Goal: Information Seeking & Learning: Learn about a topic

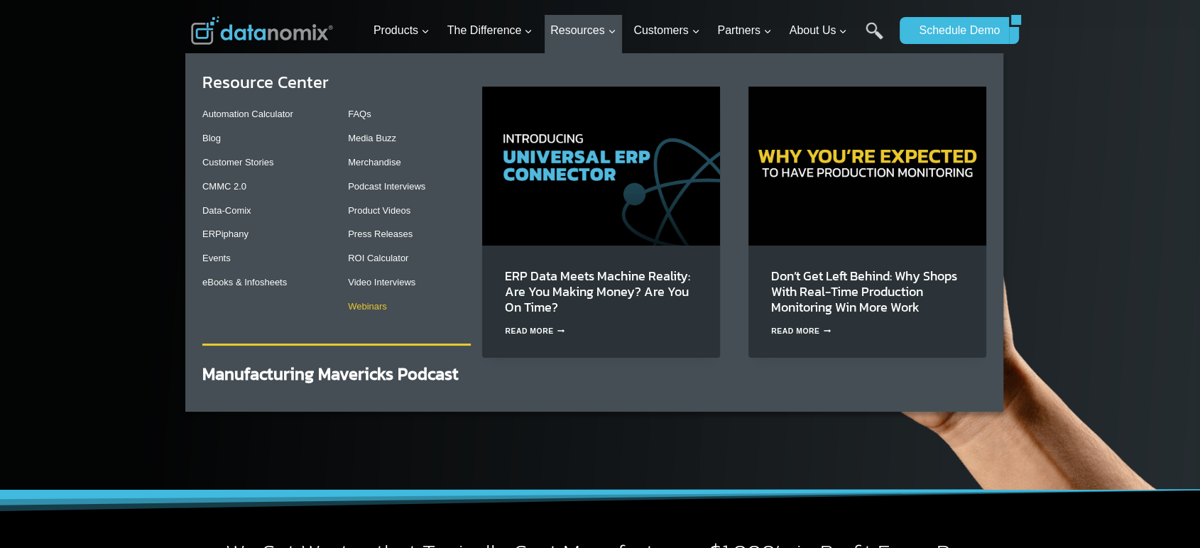
click at [386, 306] on link "Webinars" at bounding box center [367, 306] width 39 height 11
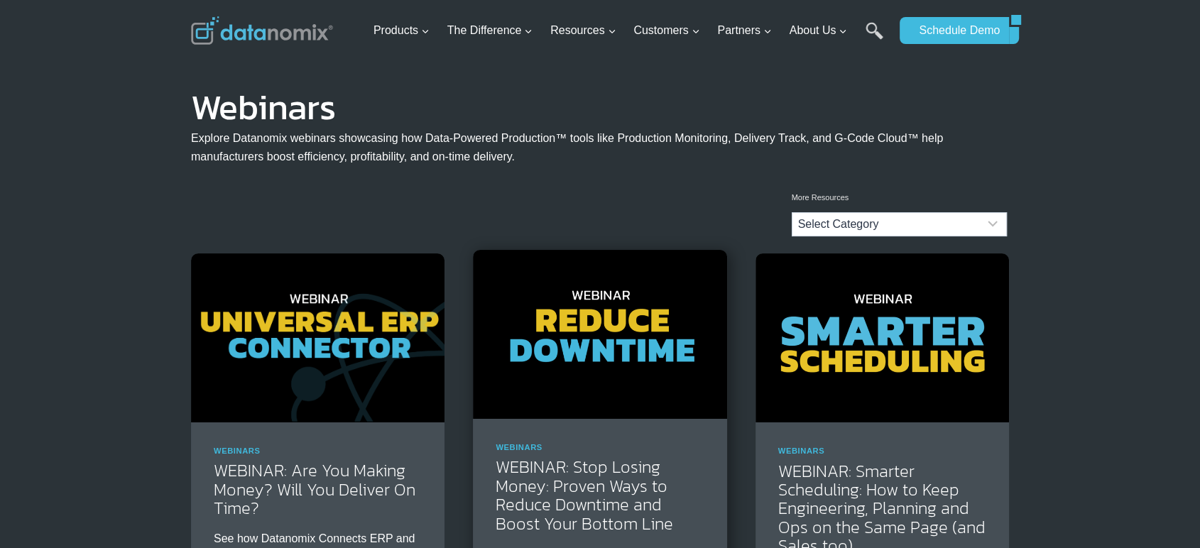
click at [635, 379] on img at bounding box center [600, 334] width 254 height 169
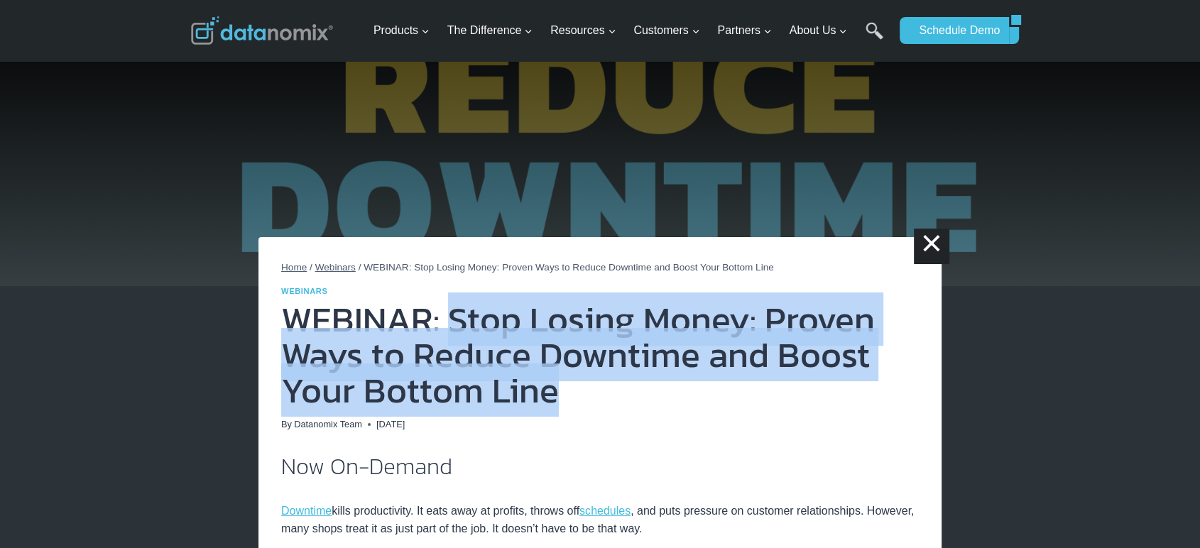
copy h1 "Stop Losing Money: Proven Ways to Reduce Downtime and Boost Your Bottom Line"
drag, startPoint x: 557, startPoint y: 383, endPoint x: 444, endPoint y: 344, distance: 119.7
click at [444, 344] on h1 "WEBINAR: Stop Losing Money: Proven Ways to Reduce Downtime and Boost Your Botto…" at bounding box center [600, 355] width 638 height 107
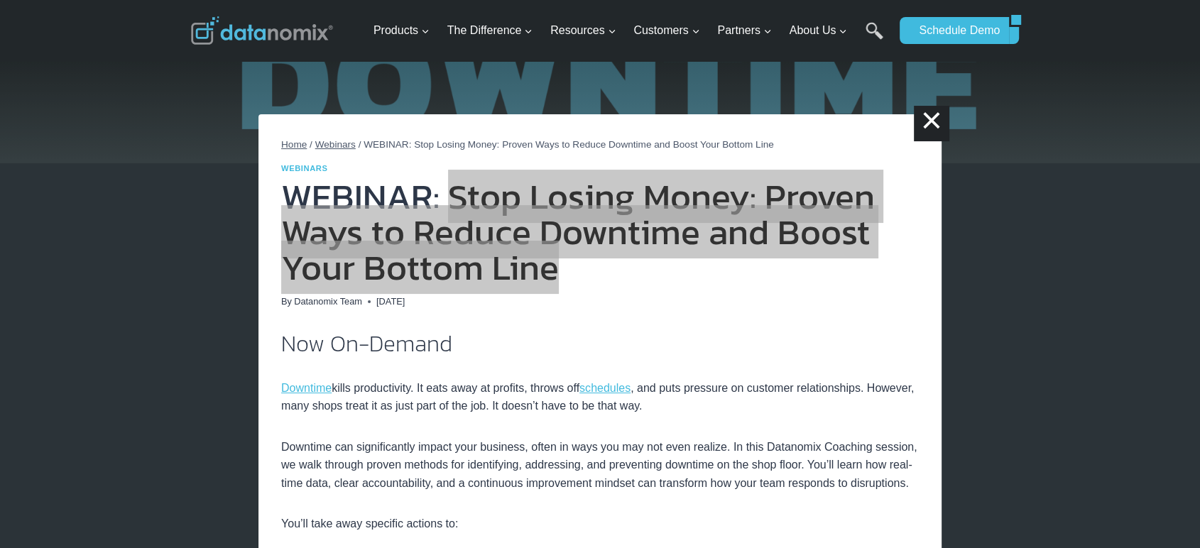
scroll to position [394, 0]
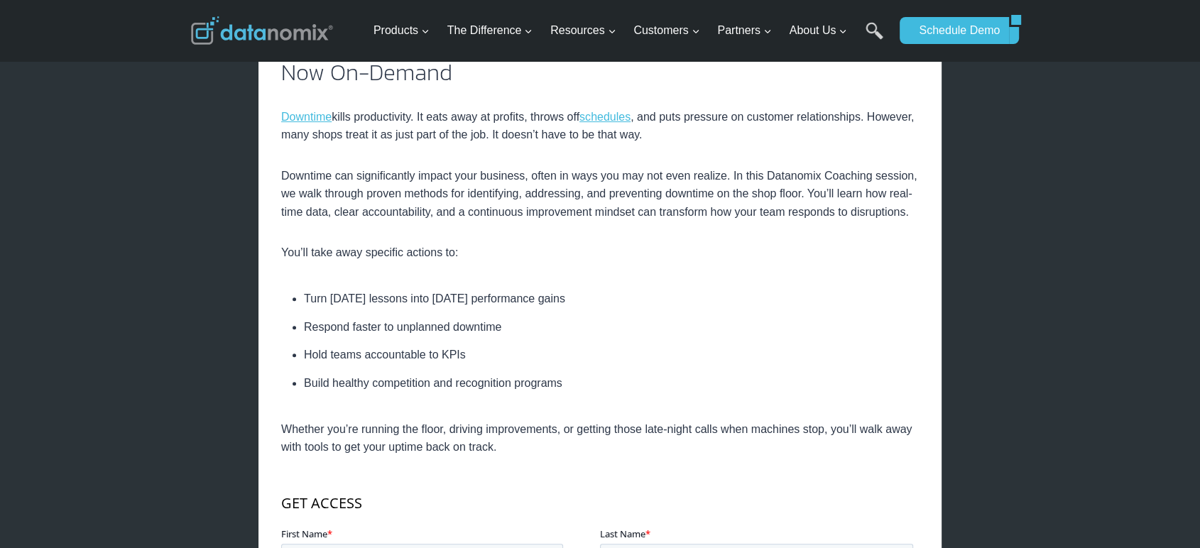
click at [281, 175] on p "Downtime can significantly impact your business, often in ways you may not even…" at bounding box center [600, 194] width 638 height 55
drag, startPoint x: 267, startPoint y: 174, endPoint x: 528, endPoint y: 168, distance: 261.4
click at [528, 168] on div "Home / Webinars / WEBINAR: Stop Losing Money: Proven Ways to Reduce Downtime an…" at bounding box center [599, 400] width 683 height 1115
click at [485, 220] on p "Downtime can significantly impact your business, often in ways you may not even…" at bounding box center [600, 194] width 638 height 55
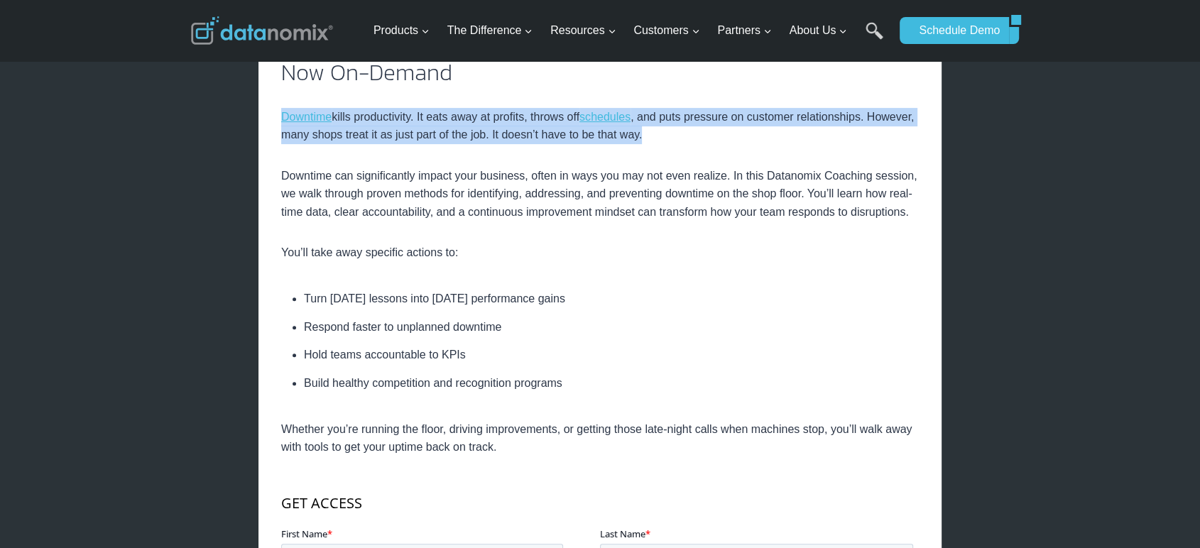
drag, startPoint x: 621, startPoint y: 131, endPoint x: 250, endPoint y: 116, distance: 371.7
click at [250, 116] on div "× Home / Webinars / WEBINAR: Stop Losing Money: Proven Ways to Reduce Downtime …" at bounding box center [600, 522] width 818 height 1833
copy p "Downtime kills productivity. It eats away at profits, throws off schedules , an…"
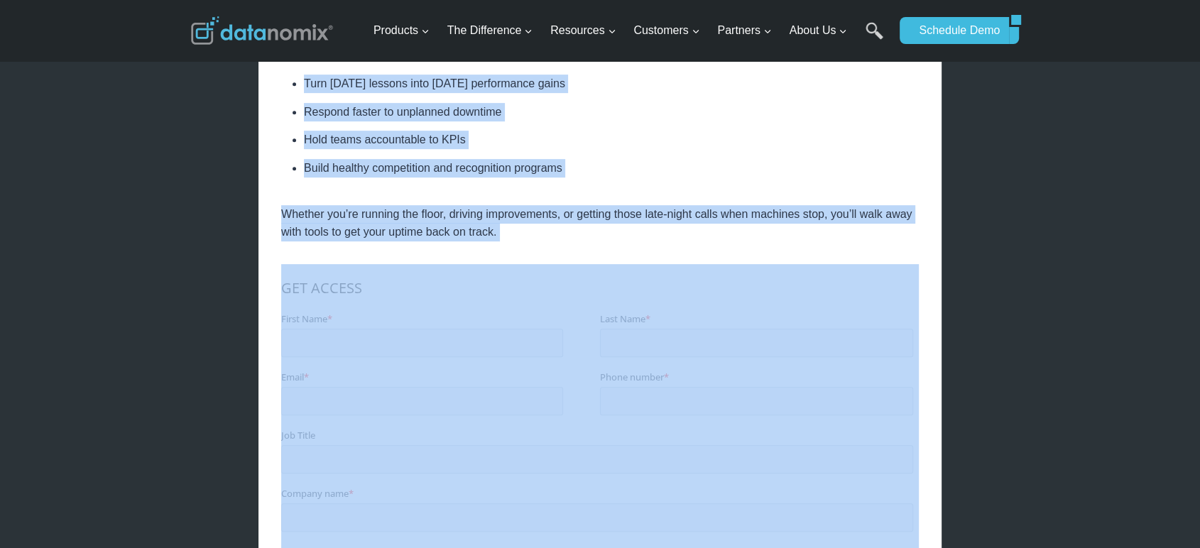
scroll to position [658, 0]
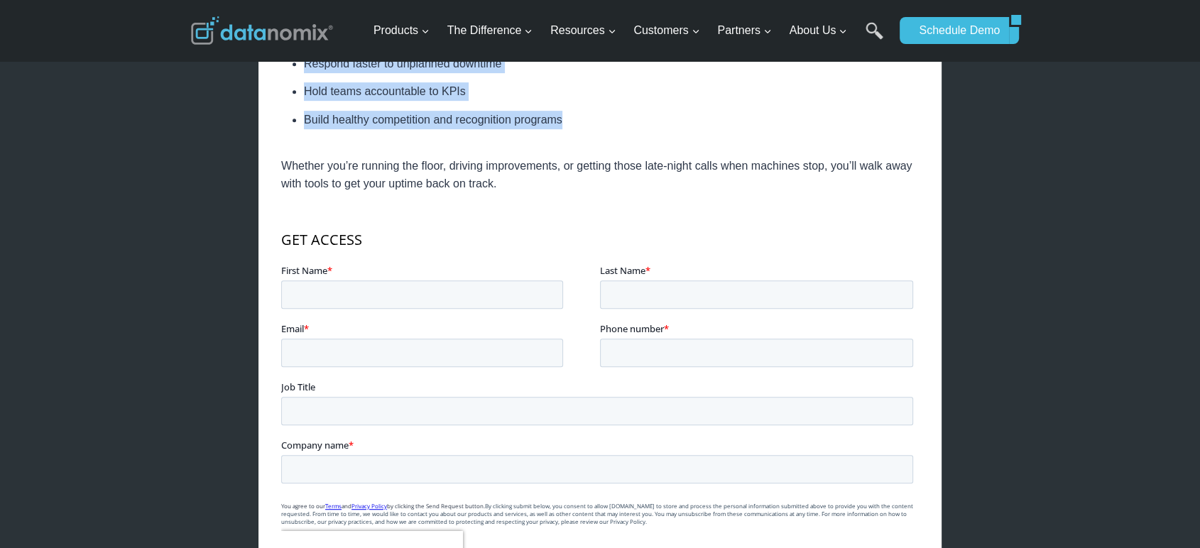
copy div "You’ll take away specific actions to: Turn yesterday’s lessons into today’s per…"
drag, startPoint x: 280, startPoint y: 273, endPoint x: 638, endPoint y: 148, distance: 379.1
click at [638, 148] on div "Now On-Demand Downtime kills productivity. It eats away at profits, throws off …" at bounding box center [600, 218] width 638 height 841
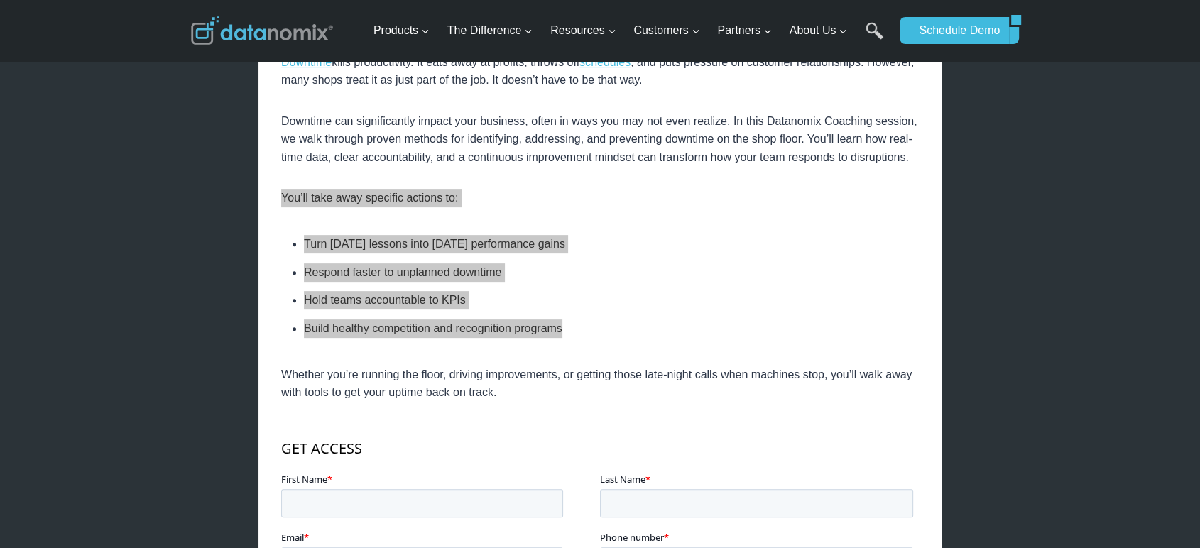
scroll to position [394, 0]
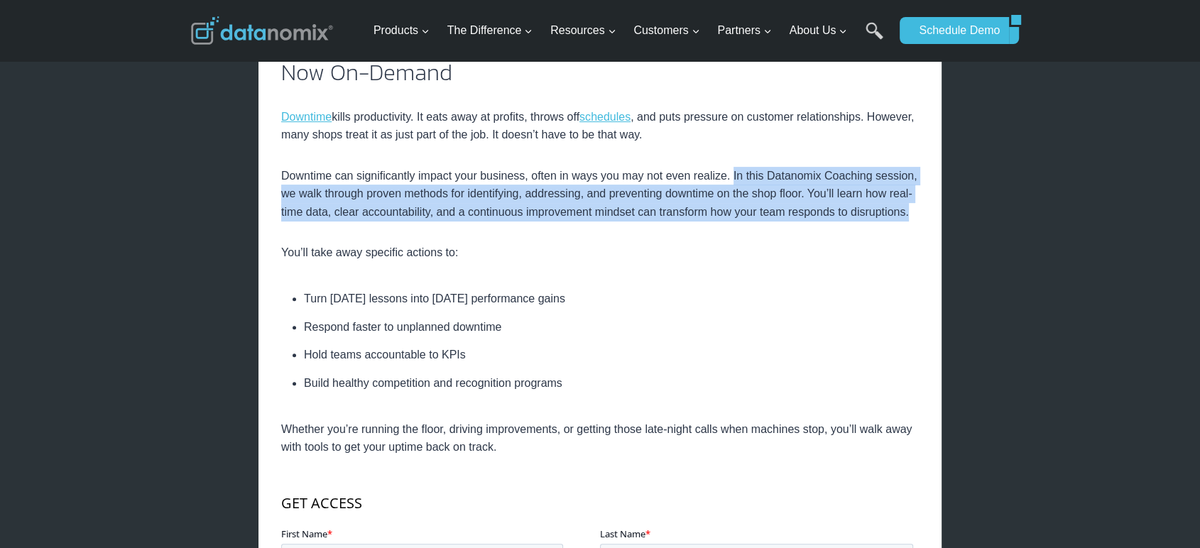
drag, startPoint x: 729, startPoint y: 174, endPoint x: 493, endPoint y: 224, distance: 241.8
click at [493, 222] on p "Downtime can significantly impact your business, often in ways you may not even…" at bounding box center [600, 194] width 638 height 55
copy p "In this Datanomix Coaching session, we walk through proven methods for identify…"
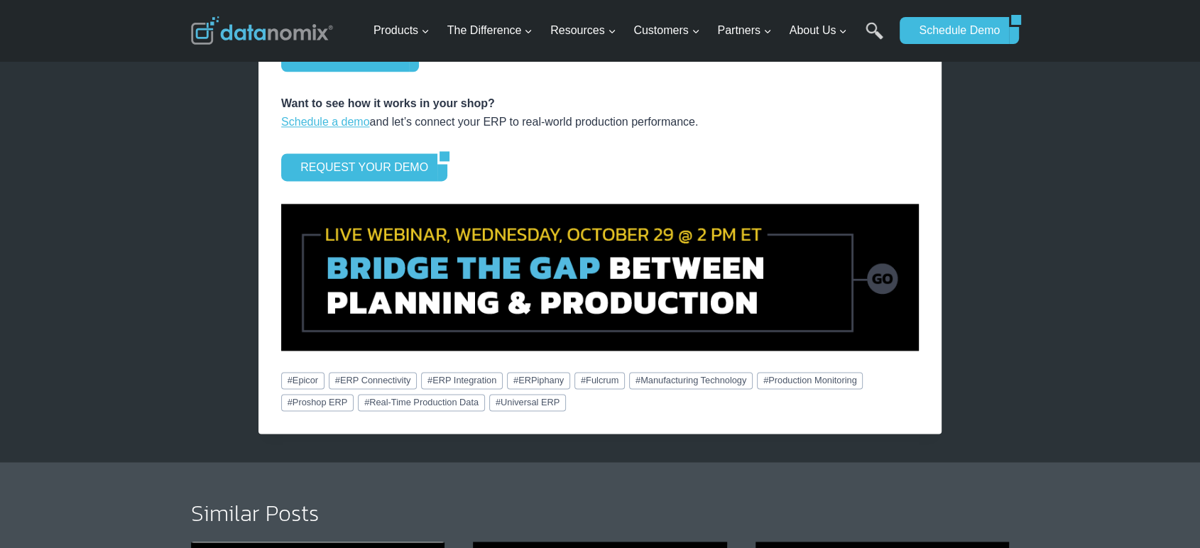
scroll to position [1794, 0]
